Goal: Information Seeking & Learning: Learn about a topic

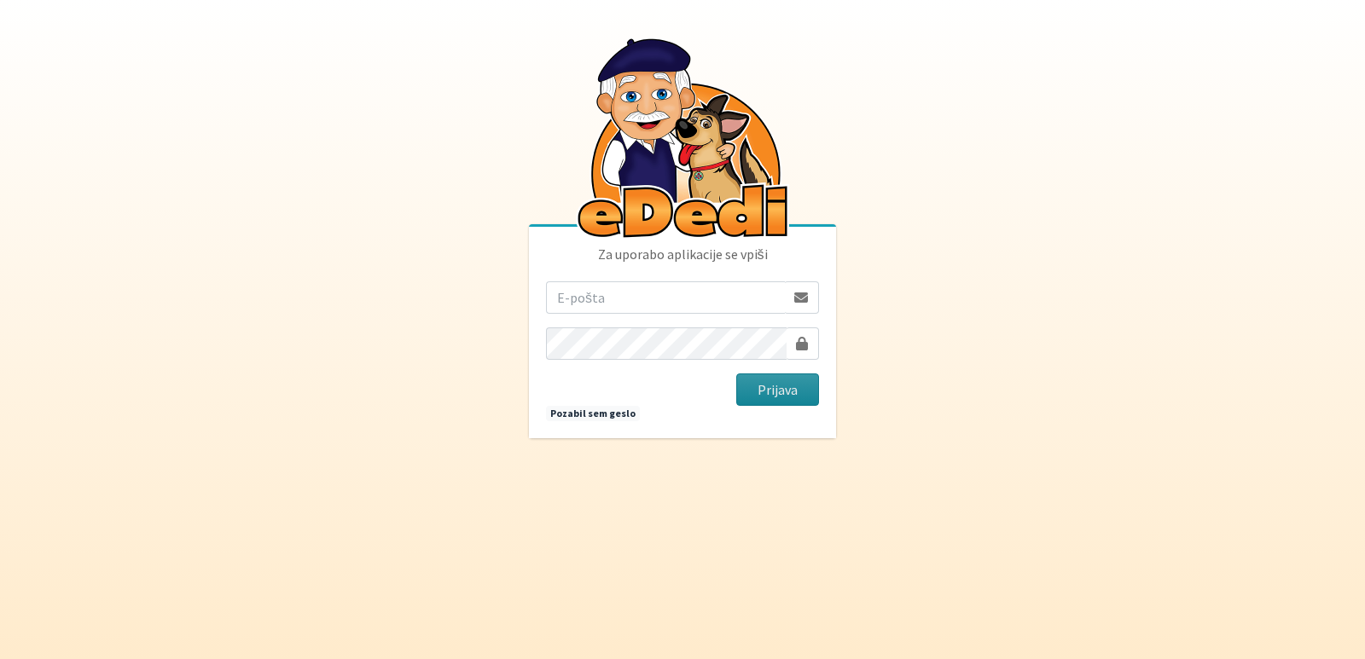
type input "vanja.kopac@gmail.com"
click at [763, 389] on button "Prijava" at bounding box center [777, 390] width 83 height 32
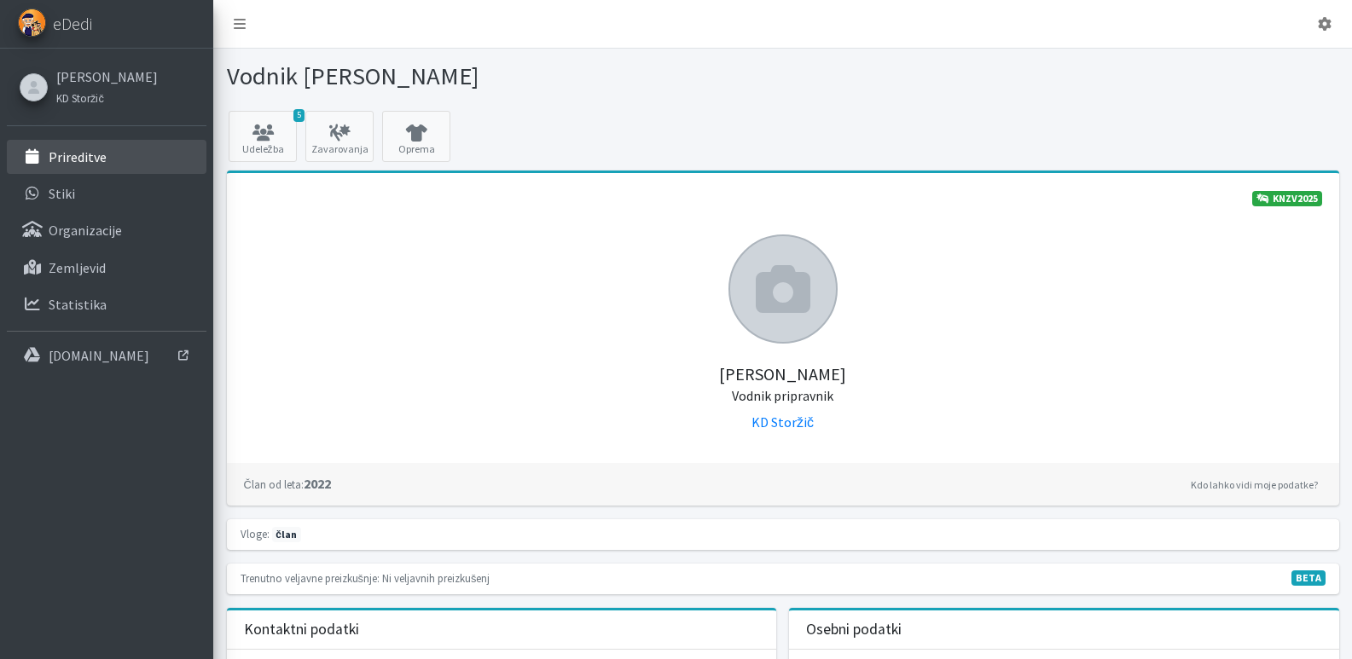
click at [62, 155] on p "Prireditve" at bounding box center [78, 156] width 58 height 17
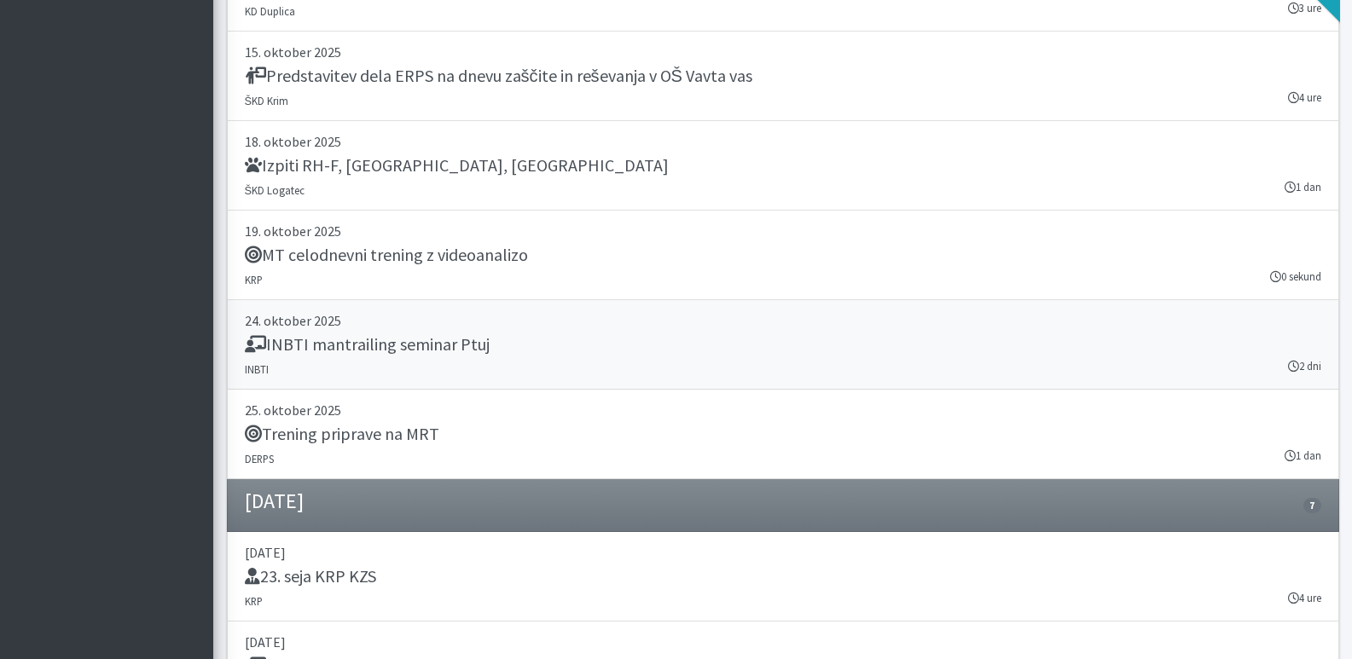
scroll to position [4605, 0]
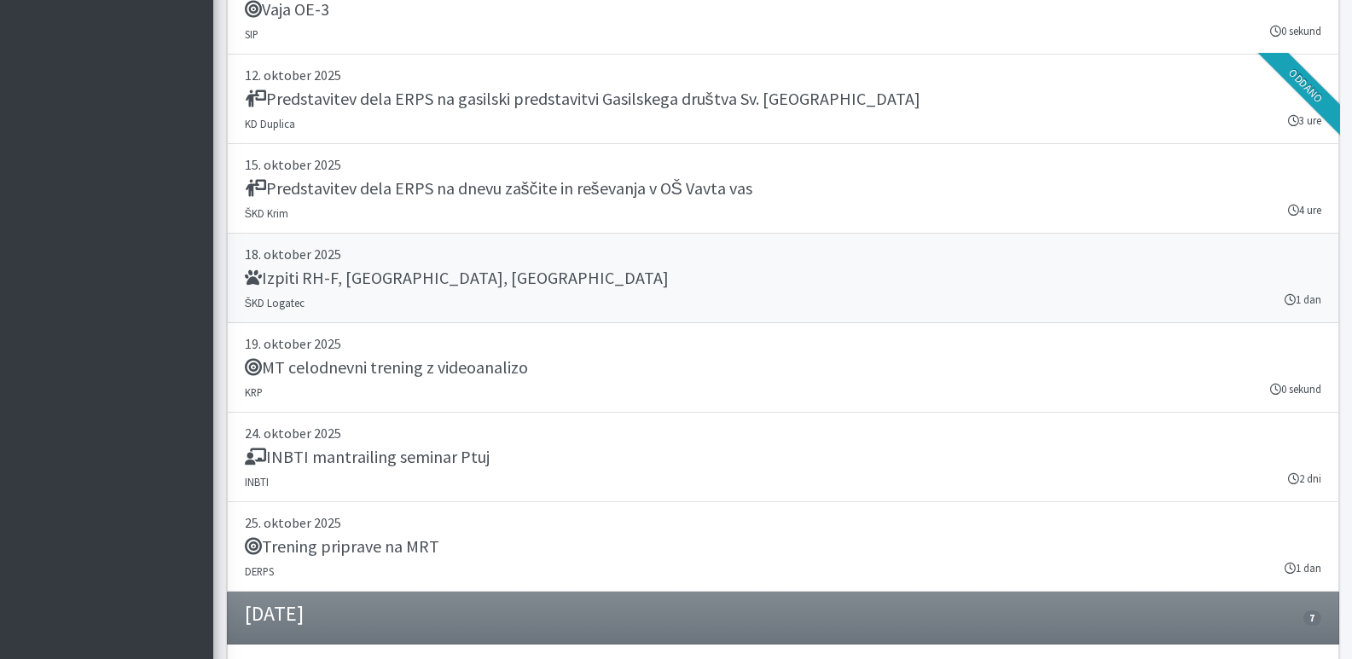
click at [291, 275] on h5 "Izpiti RH-F, FL, MT" at bounding box center [457, 278] width 424 height 20
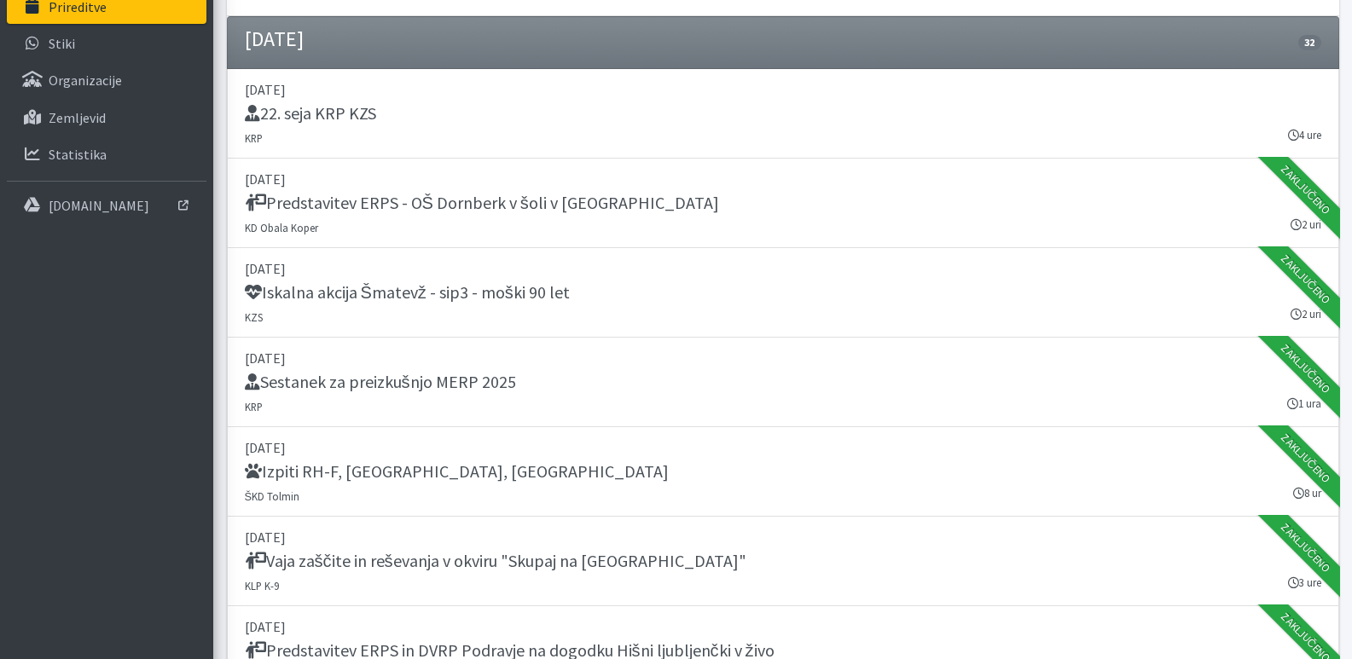
scroll to position [0, 0]
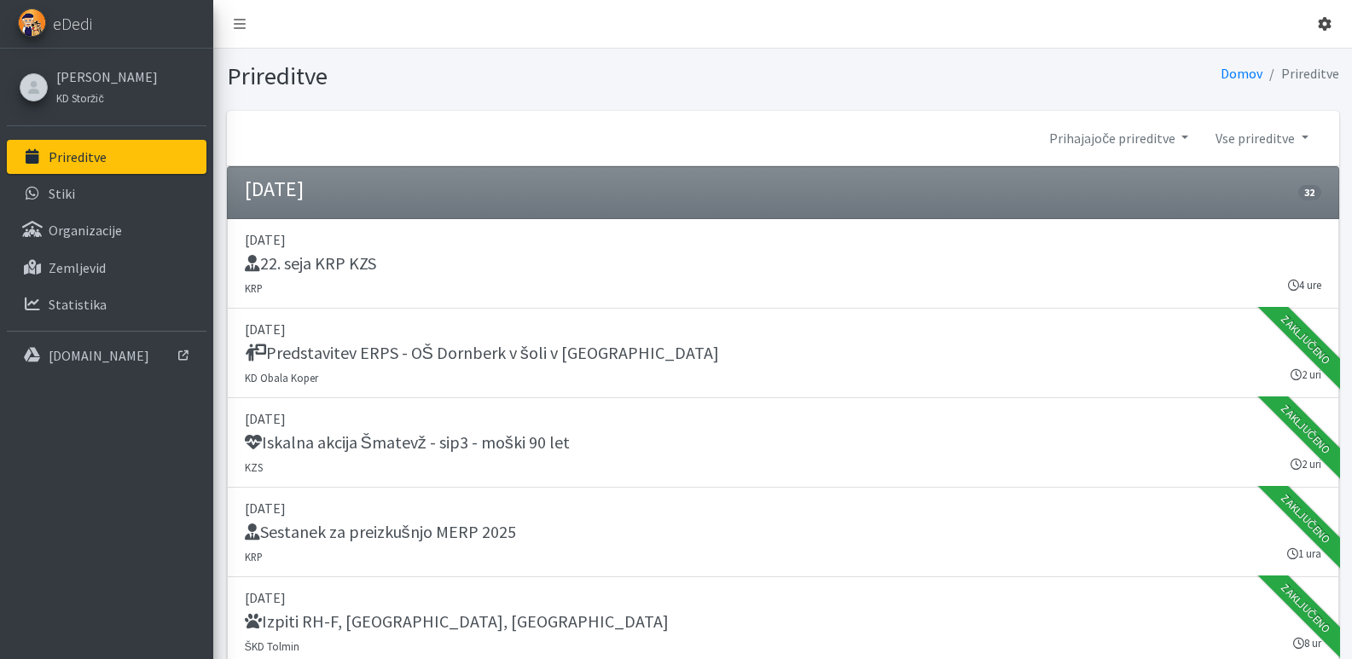
click at [1319, 25] on icon at bounding box center [1325, 24] width 14 height 14
click at [1241, 62] on link "Odjavi se" at bounding box center [1276, 63] width 135 height 27
